Goal: Complete application form: Complete application form

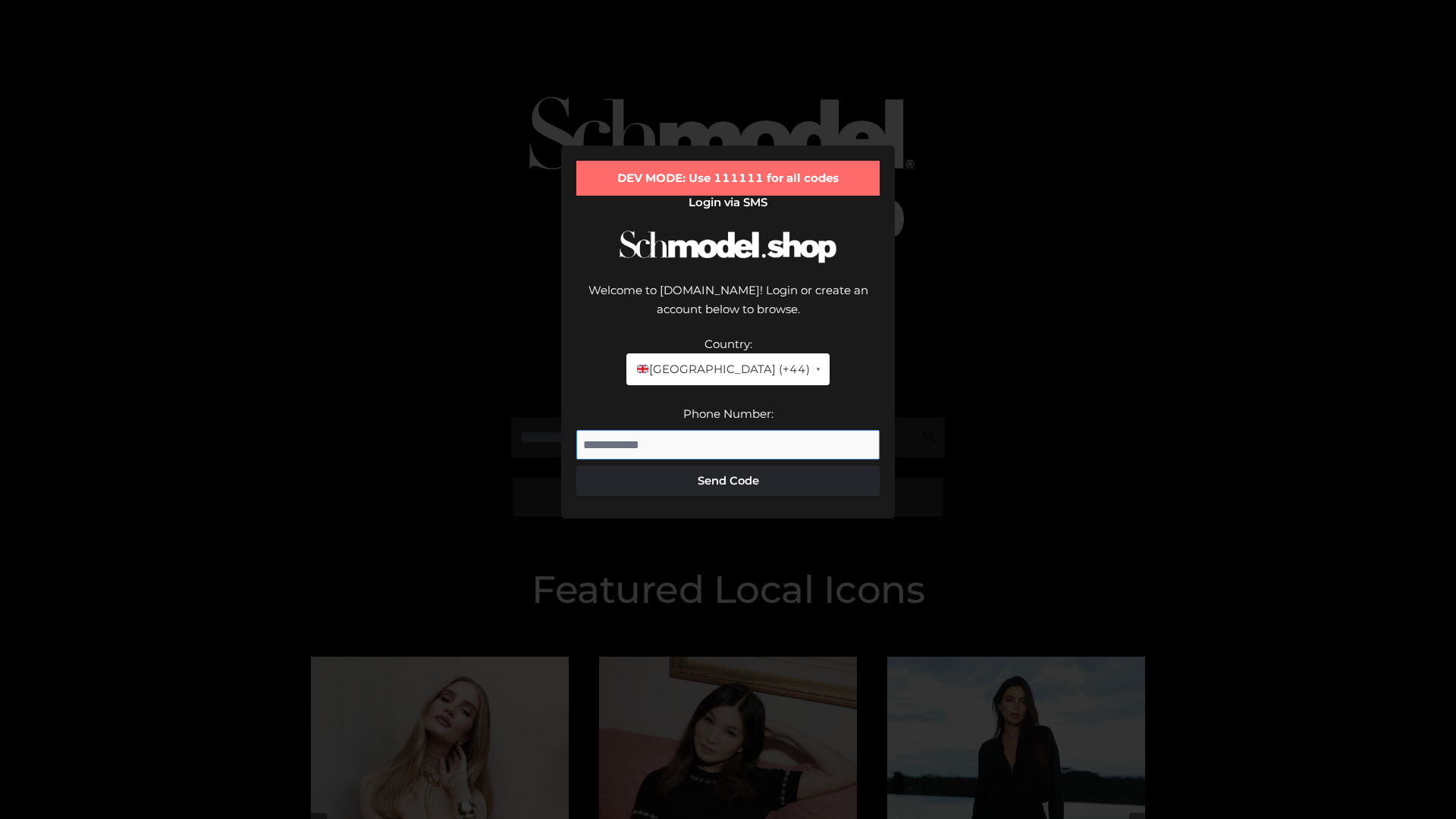
click at [728, 430] on input "Phone Number:" at bounding box center [728, 445] width 303 height 31
type input "**********"
click at [728, 465] on button "Send Code" at bounding box center [728, 480] width 303 height 31
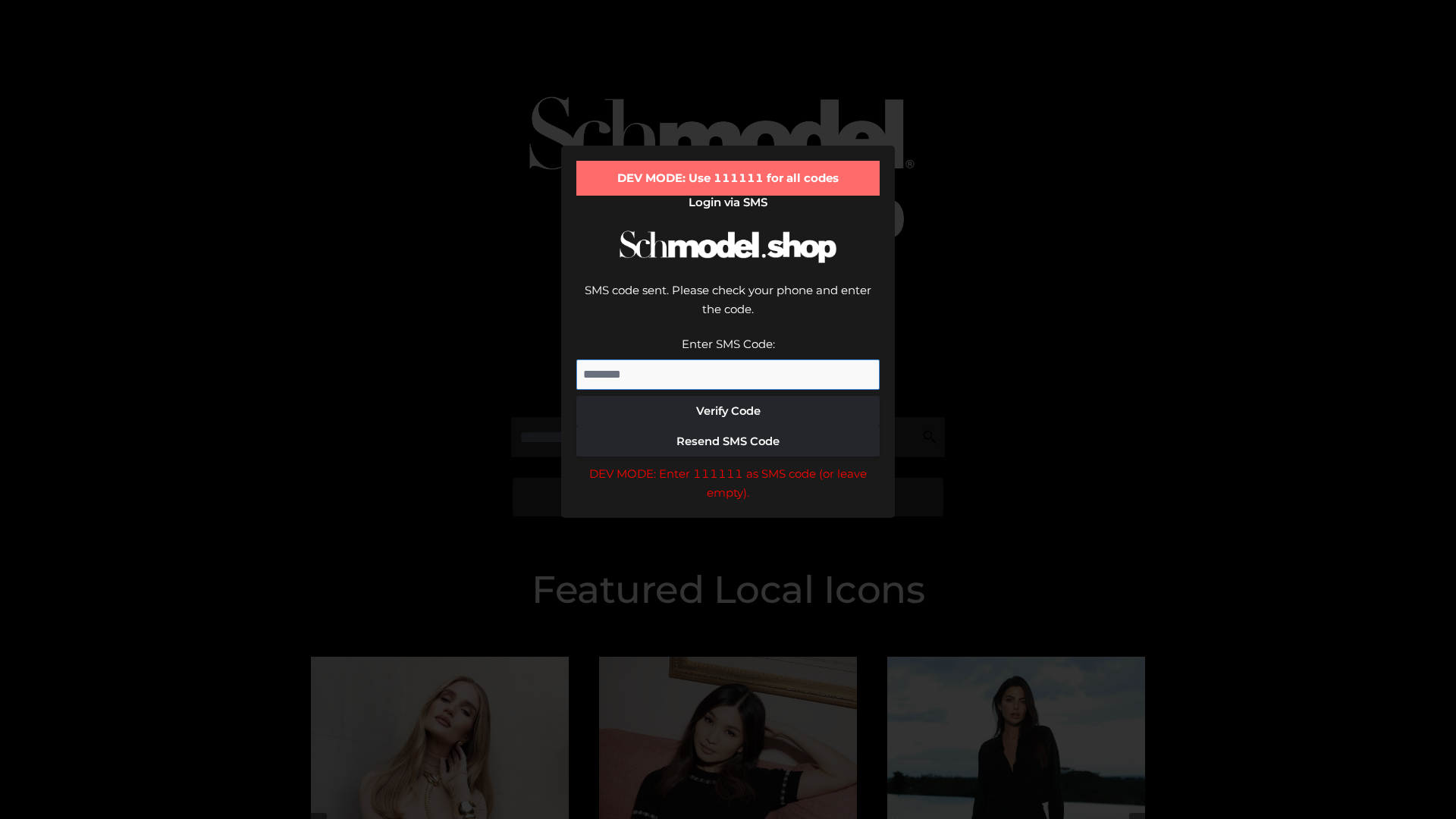
click at [728, 359] on input "Enter SMS Code:" at bounding box center [728, 374] width 303 height 31
type input "******"
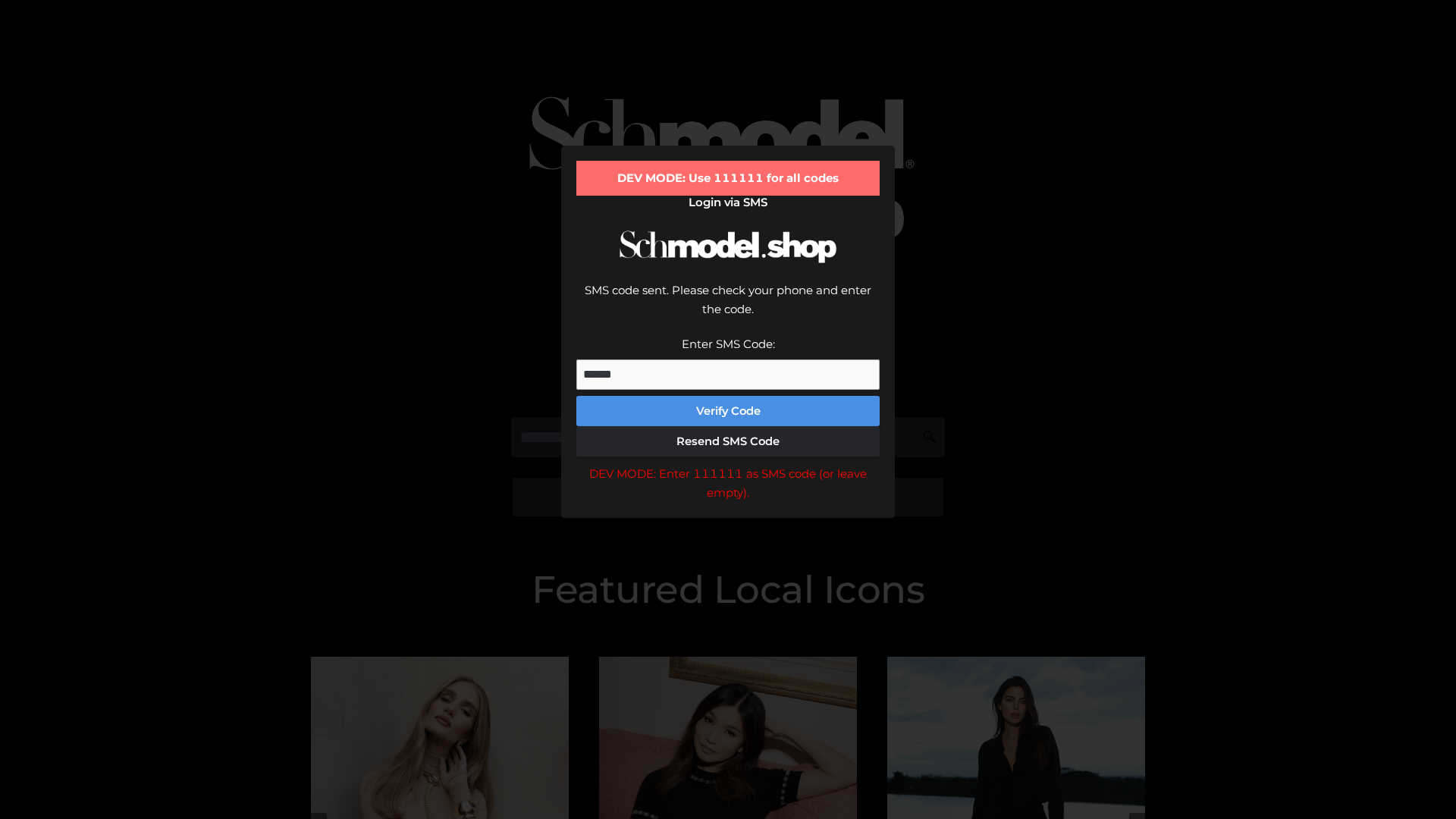
click at [728, 396] on button "Verify Code" at bounding box center [728, 410] width 303 height 31
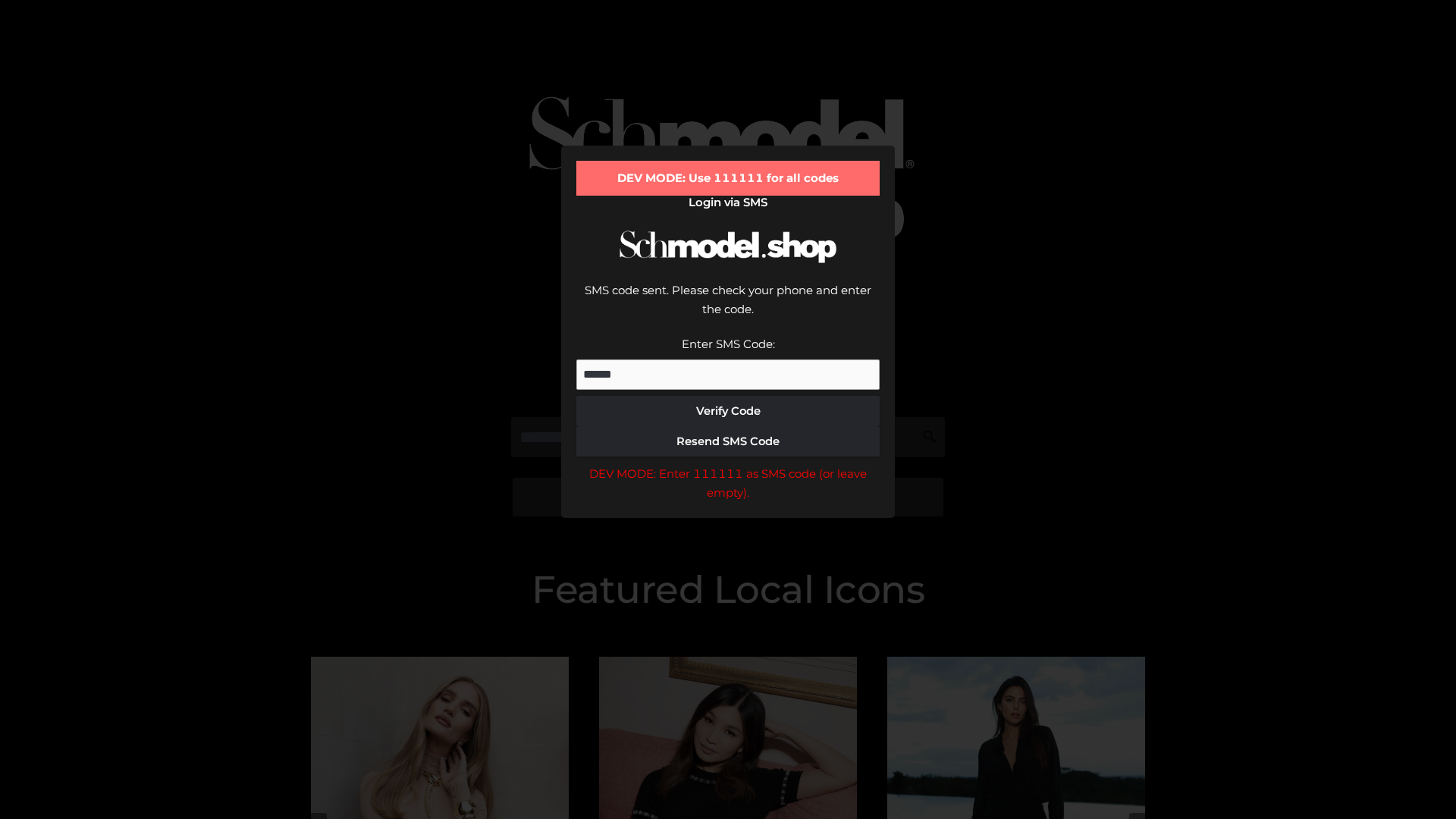
click at [728, 463] on div "DEV MODE: Enter 111111 as SMS code (or leave empty)." at bounding box center [728, 483] width 303 height 39
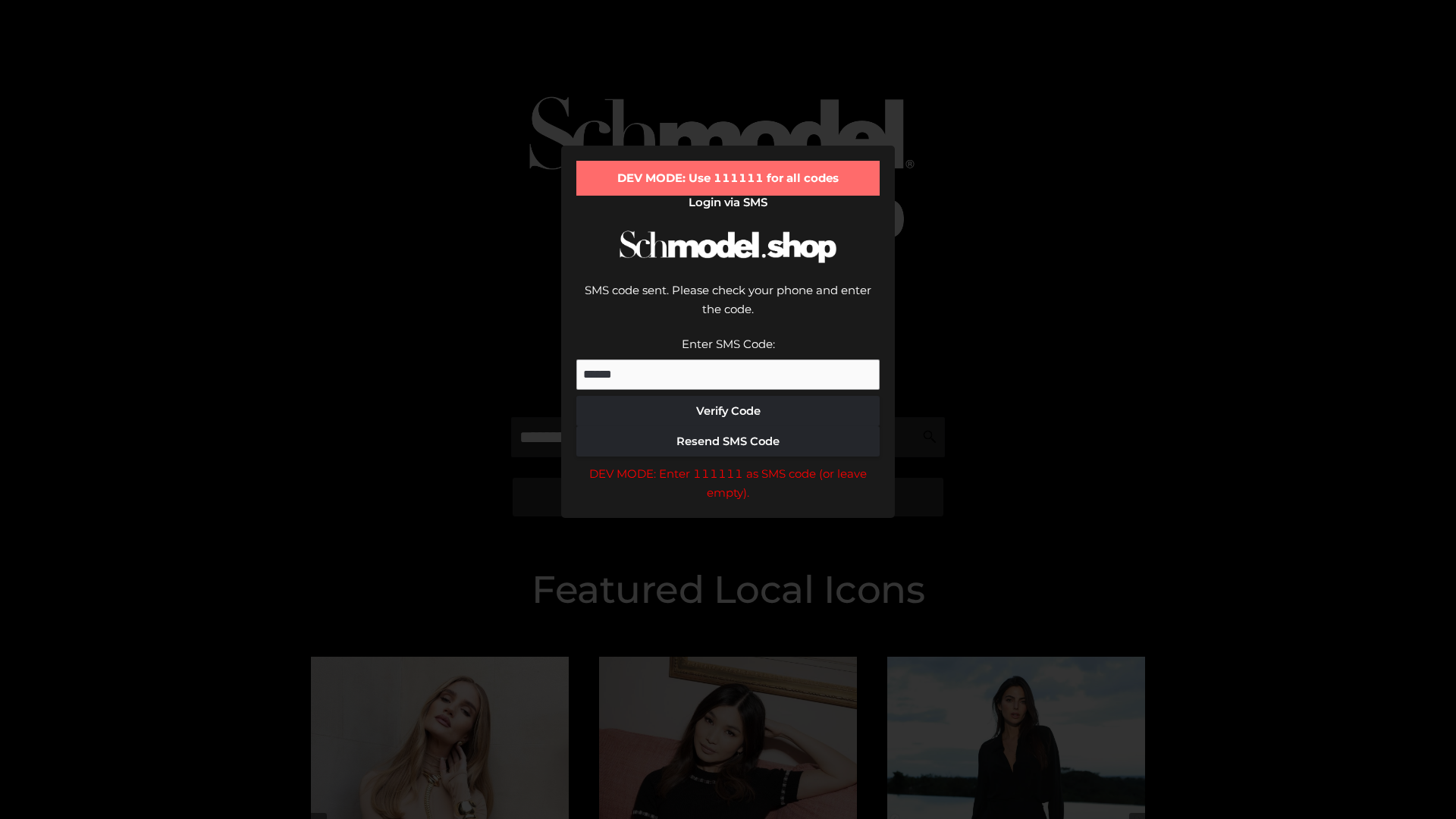
click at [728, 463] on div "DEV MODE: Enter 111111 as SMS code (or leave empty)." at bounding box center [728, 483] width 303 height 39
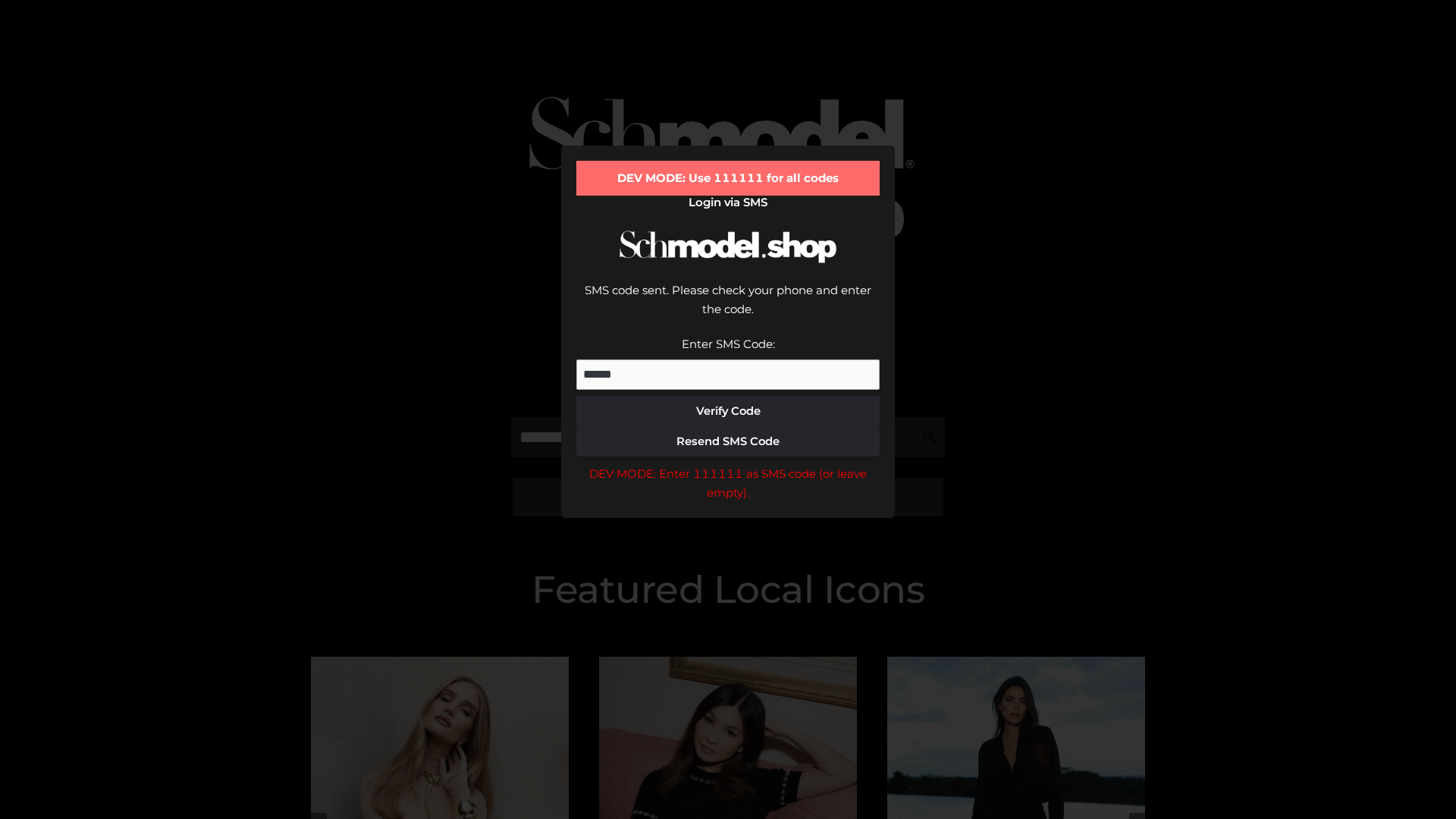
click at [728, 463] on div "DEV MODE: Enter 111111 as SMS code (or leave empty)." at bounding box center [728, 483] width 303 height 39
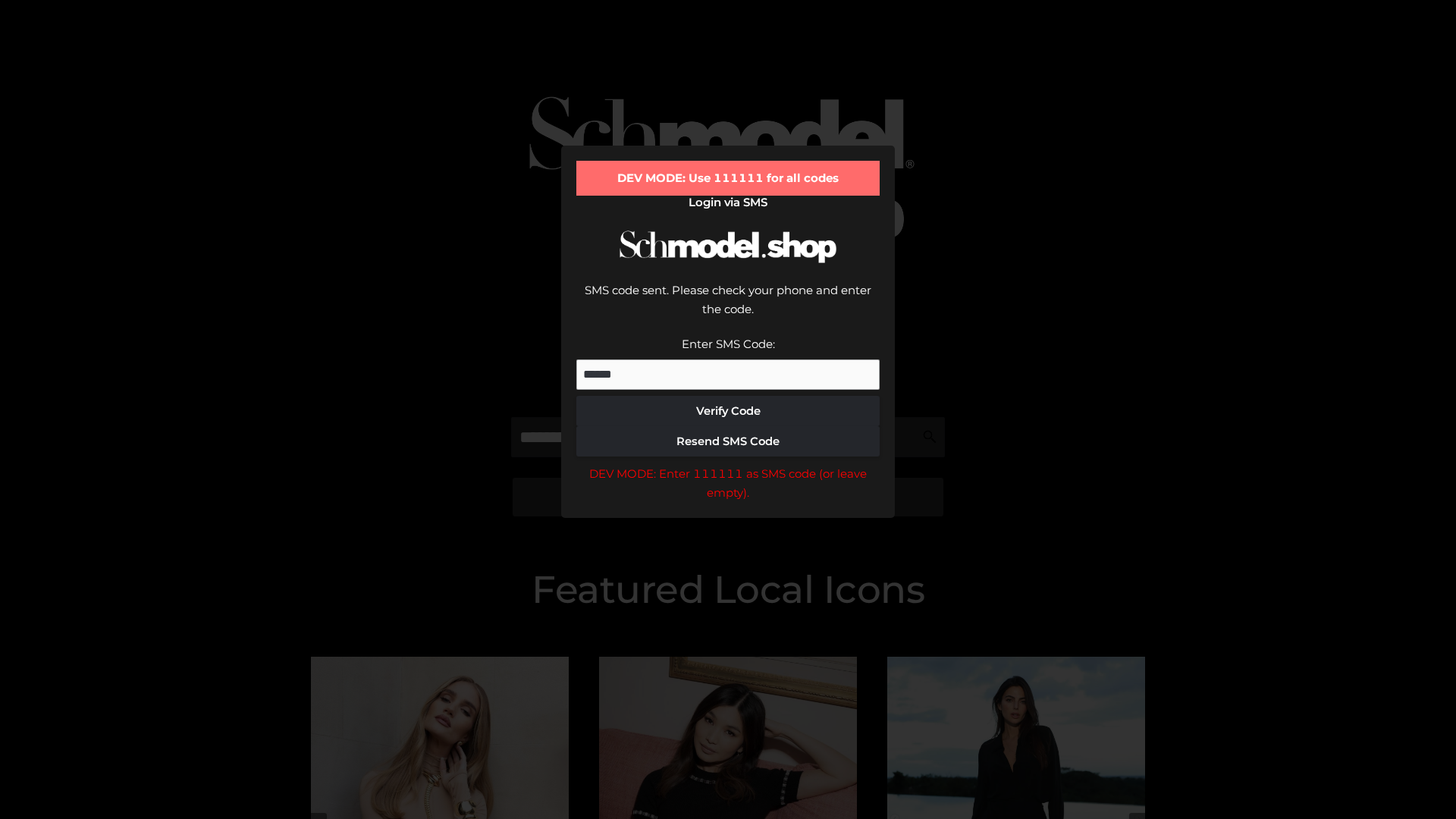
click at [728, 463] on div "DEV MODE: Enter 111111 as SMS code (or leave empty)." at bounding box center [728, 483] width 303 height 39
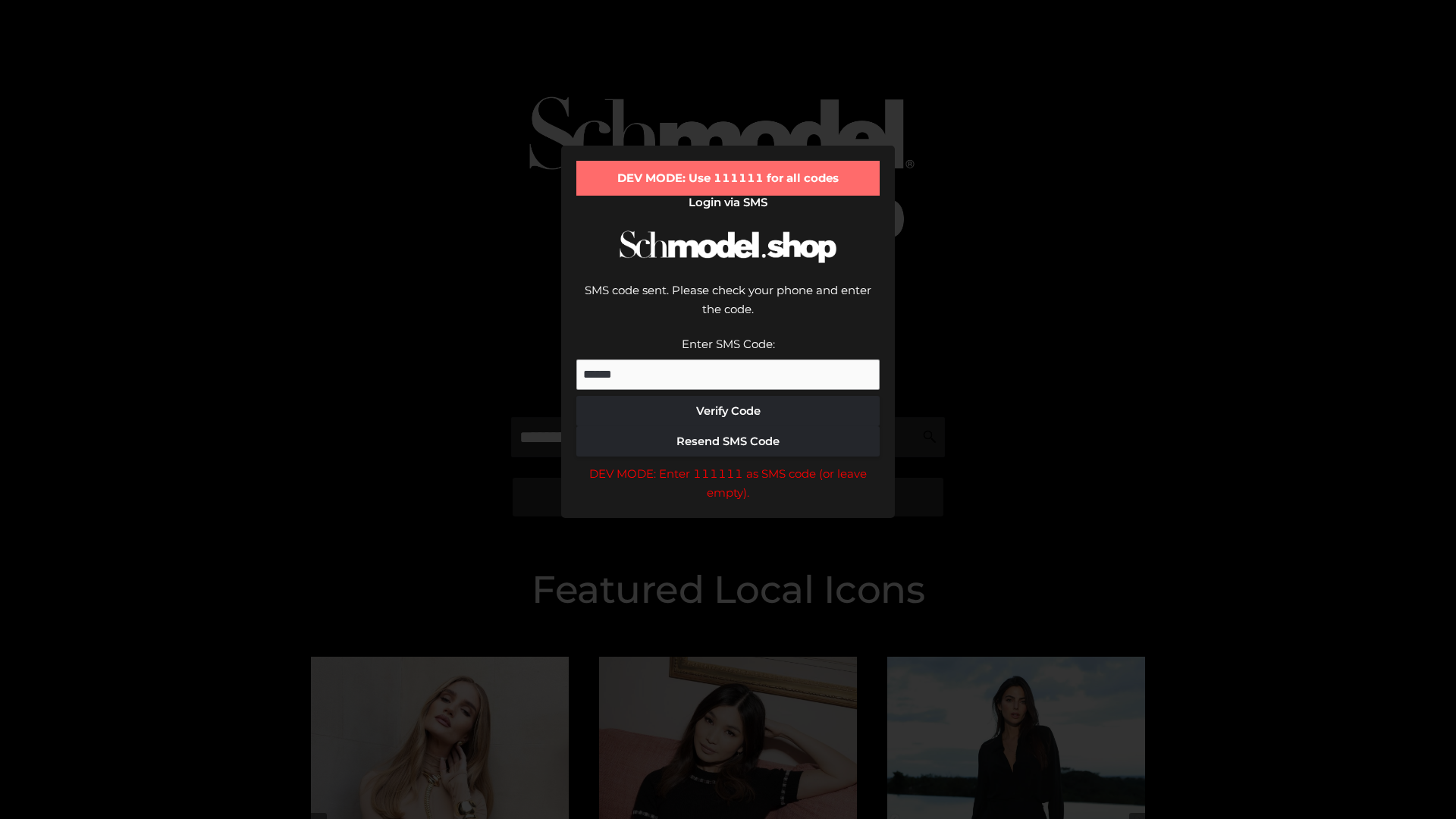
click at [728, 463] on div "DEV MODE: Enter 111111 as SMS code (or leave empty)." at bounding box center [728, 483] width 303 height 39
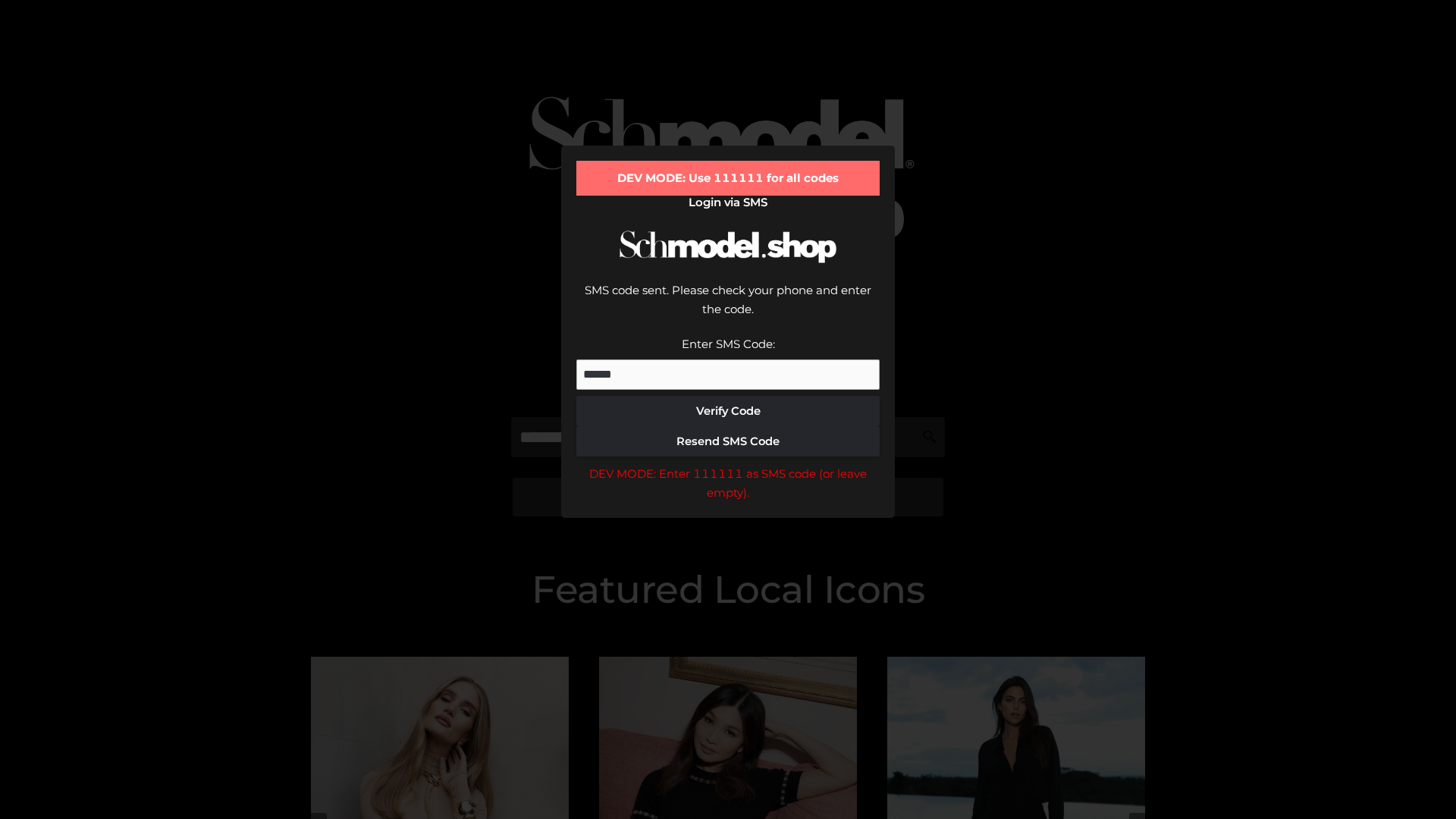
click at [728, 463] on div "DEV MODE: Enter 111111 as SMS code (or leave empty)." at bounding box center [728, 483] width 303 height 39
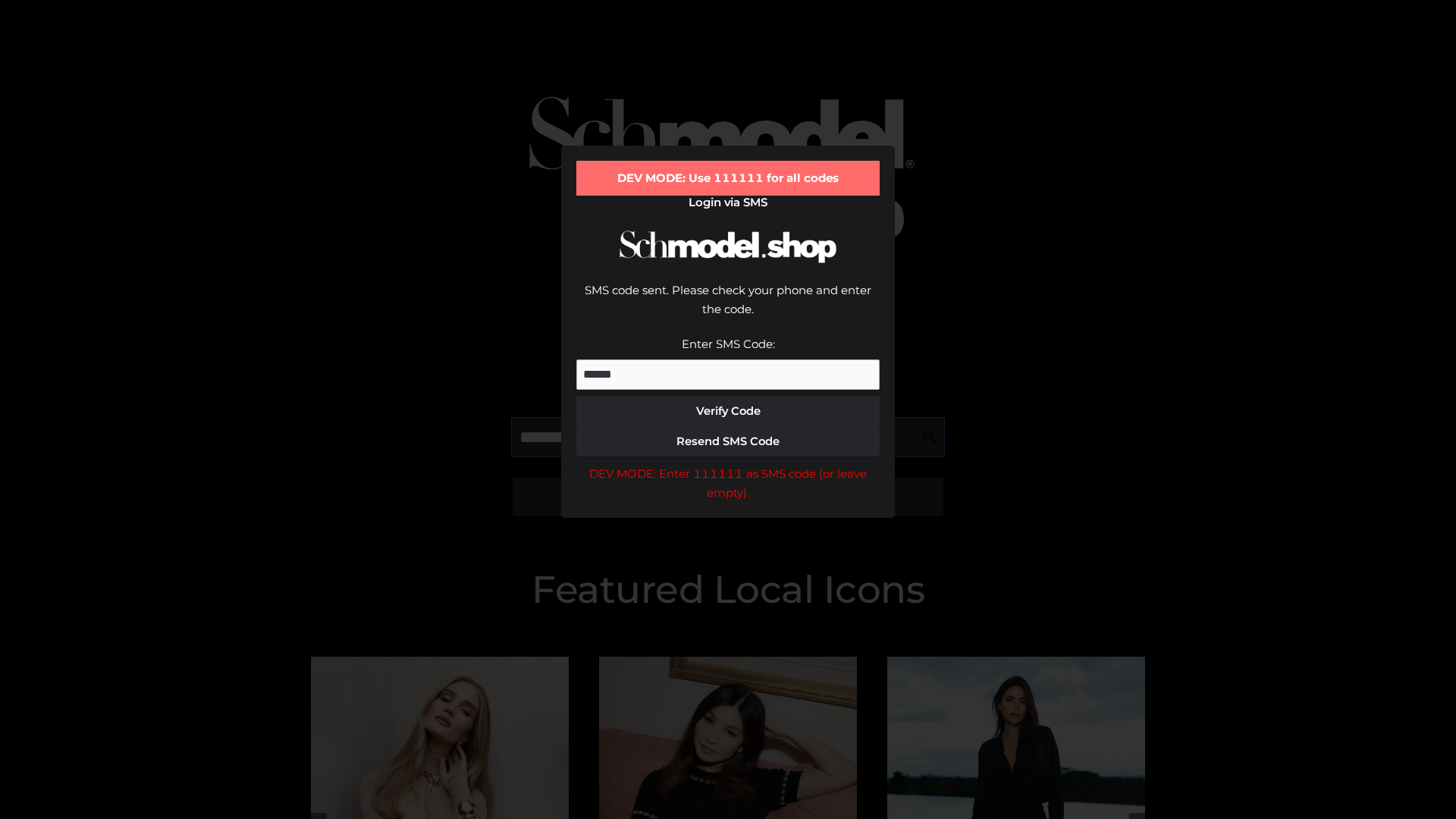
scroll to position [0, 78]
click at [728, 463] on div "DEV MODE: Enter 111111 as SMS code (or leave empty)." at bounding box center [728, 483] width 303 height 39
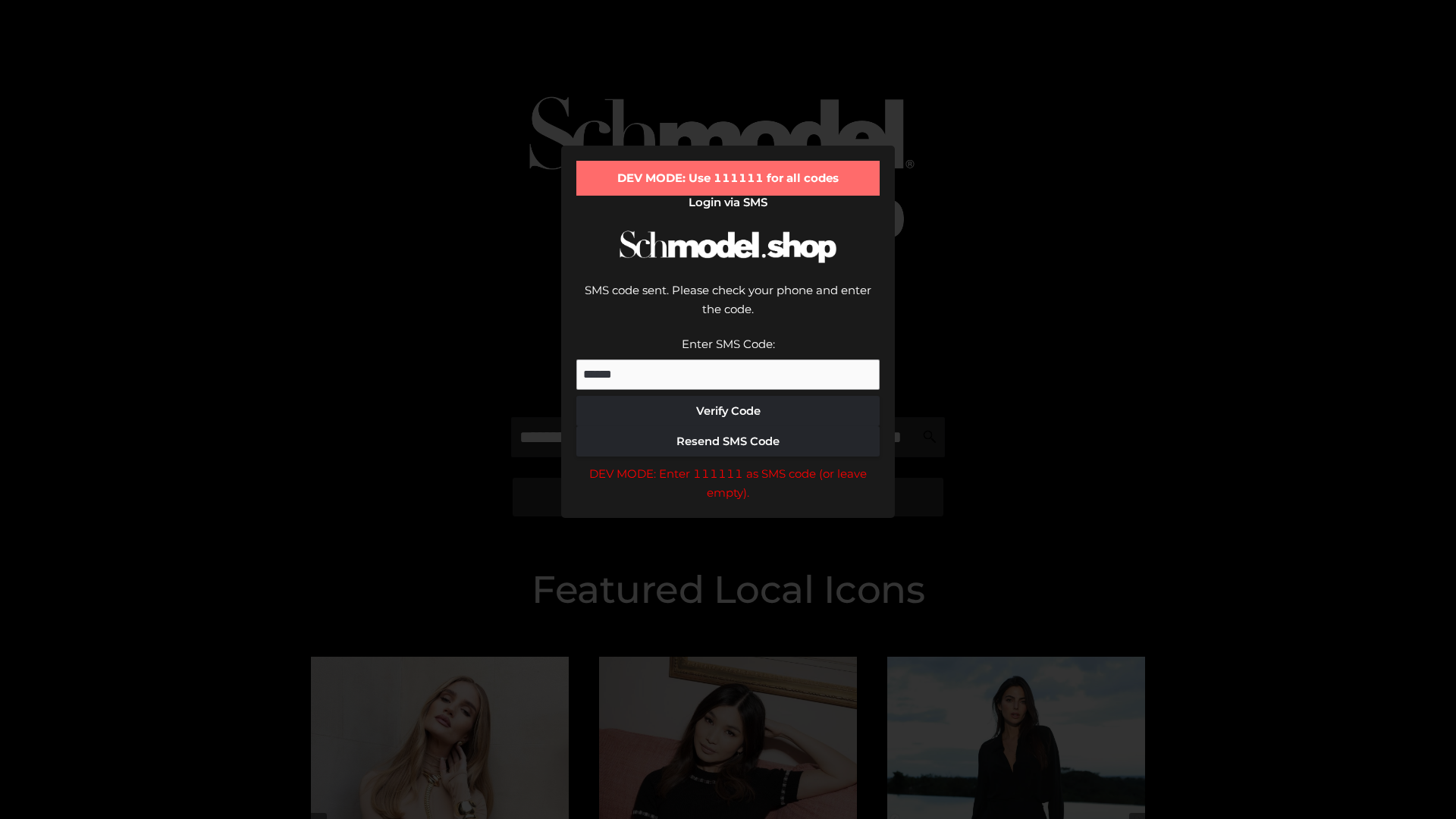
click at [728, 463] on div "DEV MODE: Enter 111111 as SMS code (or leave empty)." at bounding box center [728, 483] width 303 height 39
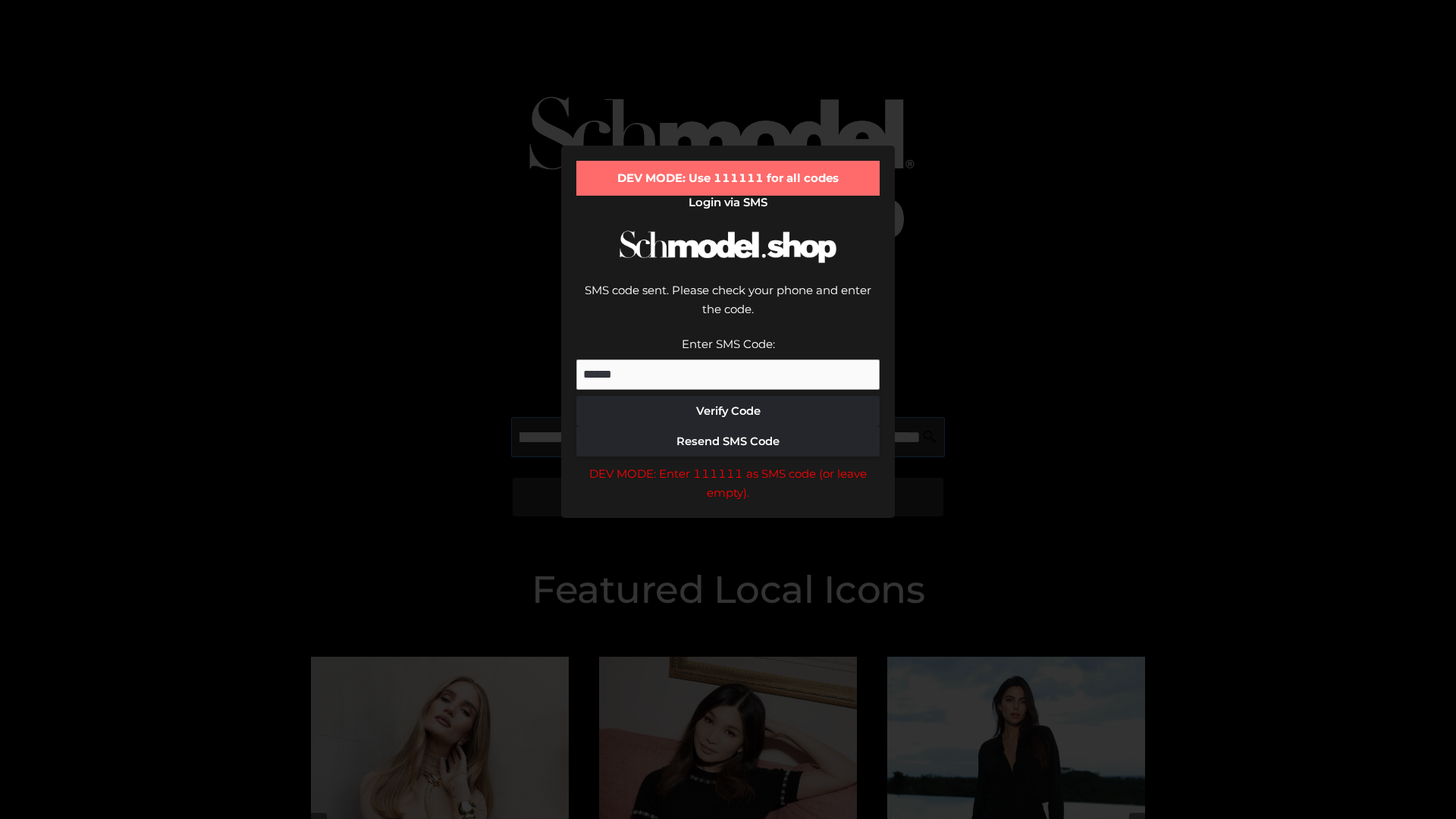
scroll to position [0, 166]
click at [728, 463] on div "DEV MODE: Enter 111111 as SMS code (or leave empty)." at bounding box center [728, 483] width 303 height 39
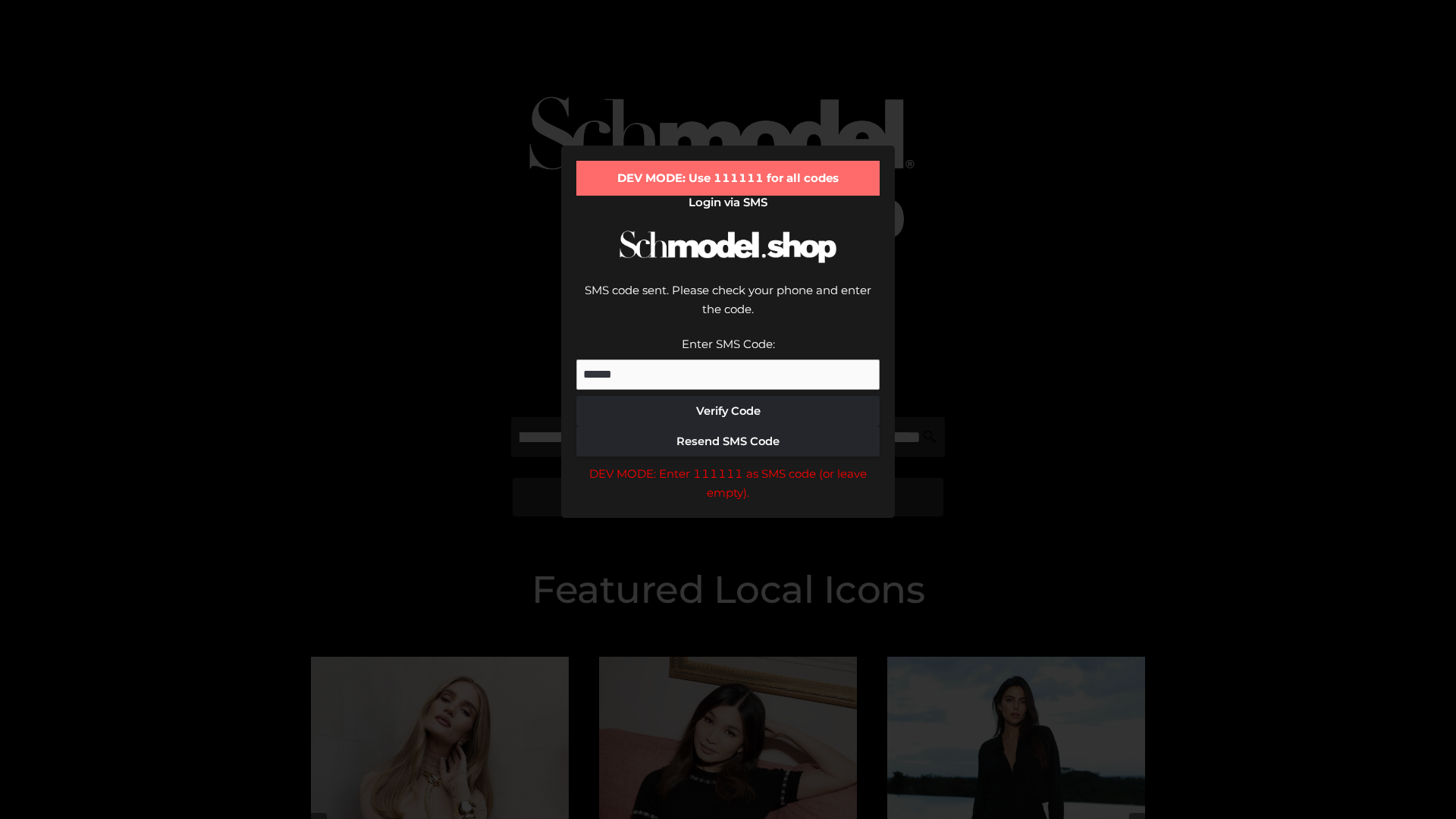
click at [728, 463] on div "DEV MODE: Enter 111111 as SMS code (or leave empty)." at bounding box center [728, 483] width 303 height 39
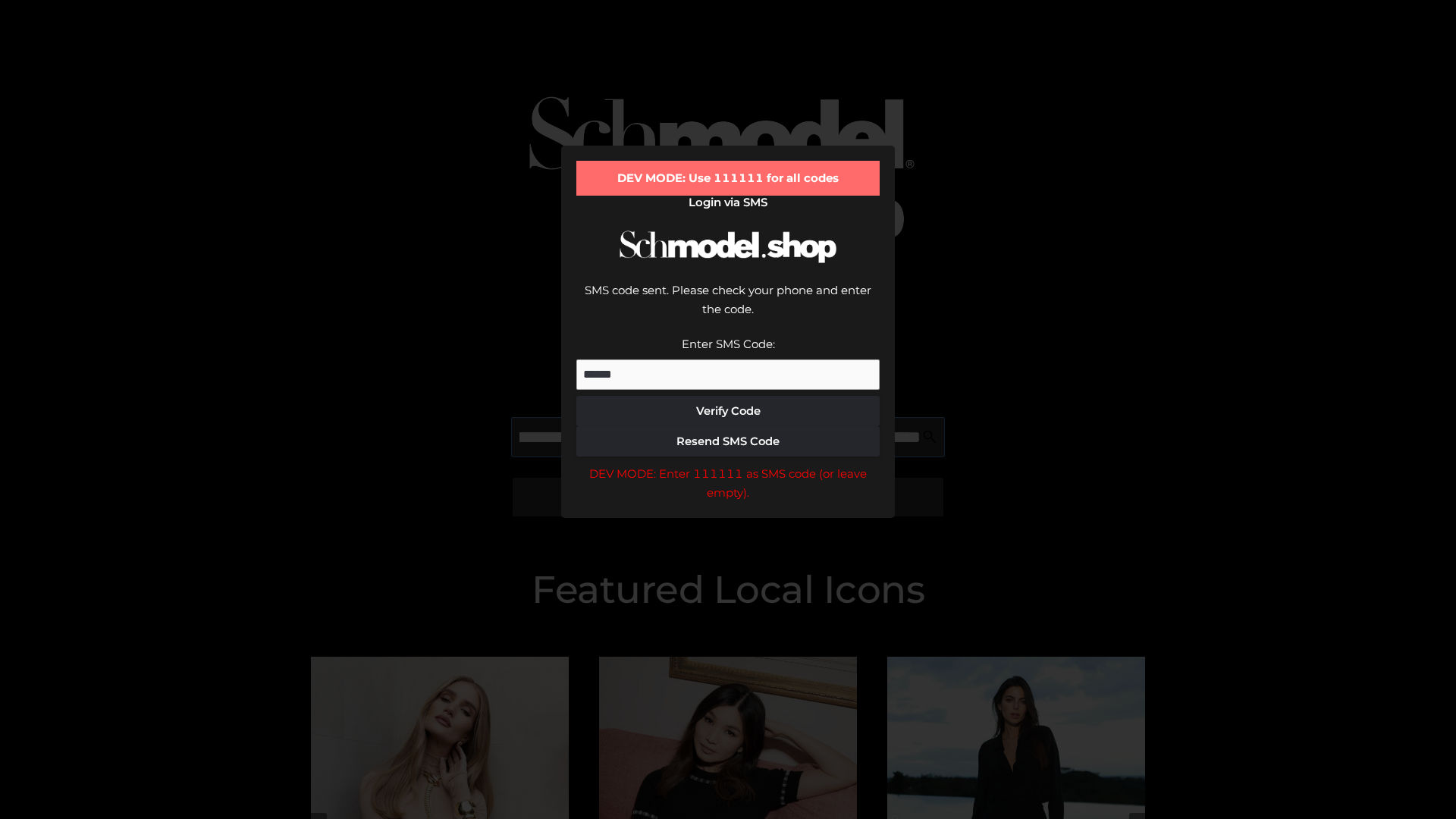
scroll to position [0, 257]
click at [728, 463] on div "DEV MODE: Enter 111111 as SMS code (or leave empty)." at bounding box center [728, 483] width 303 height 39
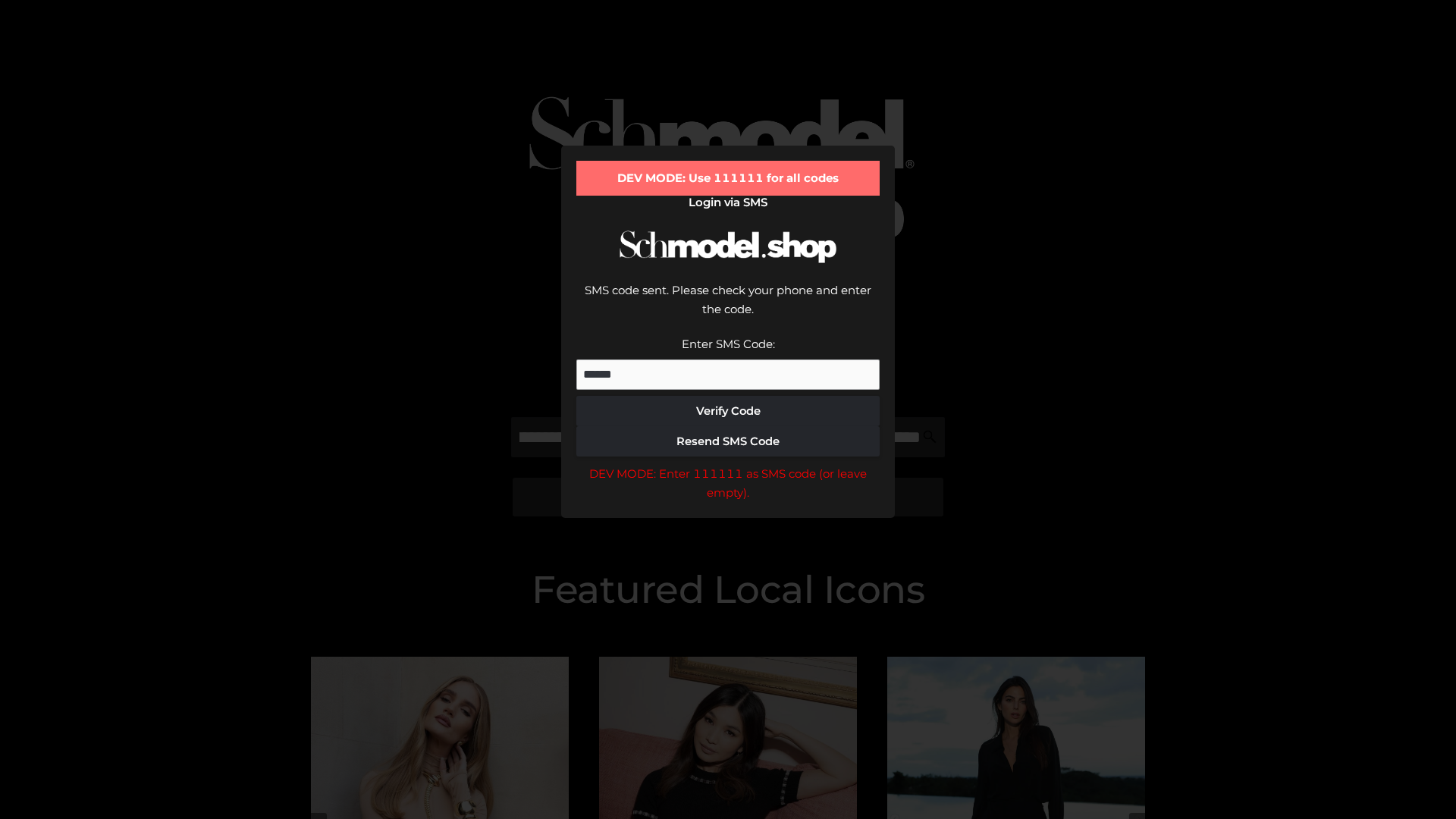
click at [728, 463] on div "DEV MODE: Enter 111111 as SMS code (or leave empty)." at bounding box center [728, 483] width 303 height 39
type input "**********"
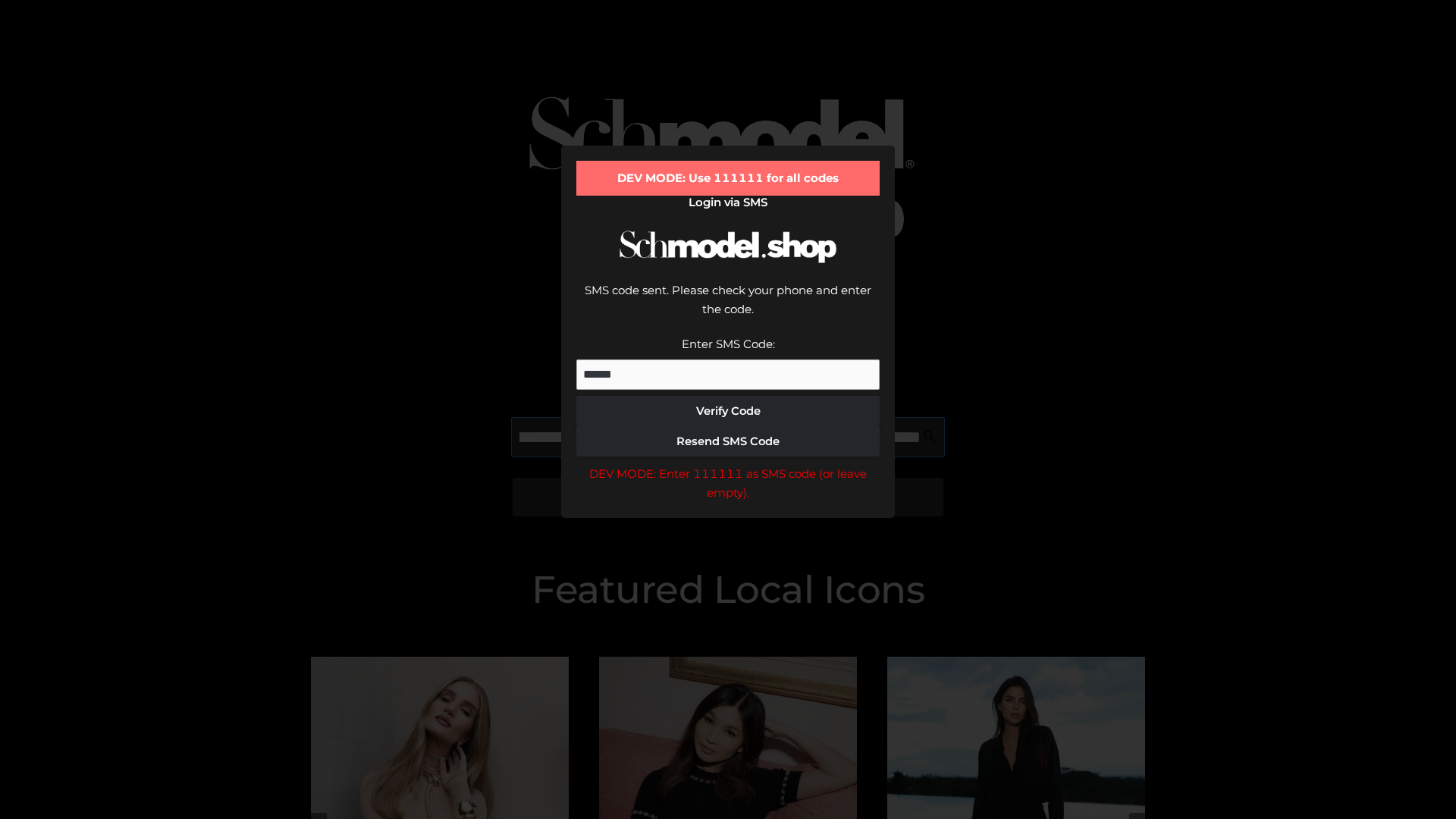
scroll to position [0, 319]
